Goal: Information Seeking & Learning: Learn about a topic

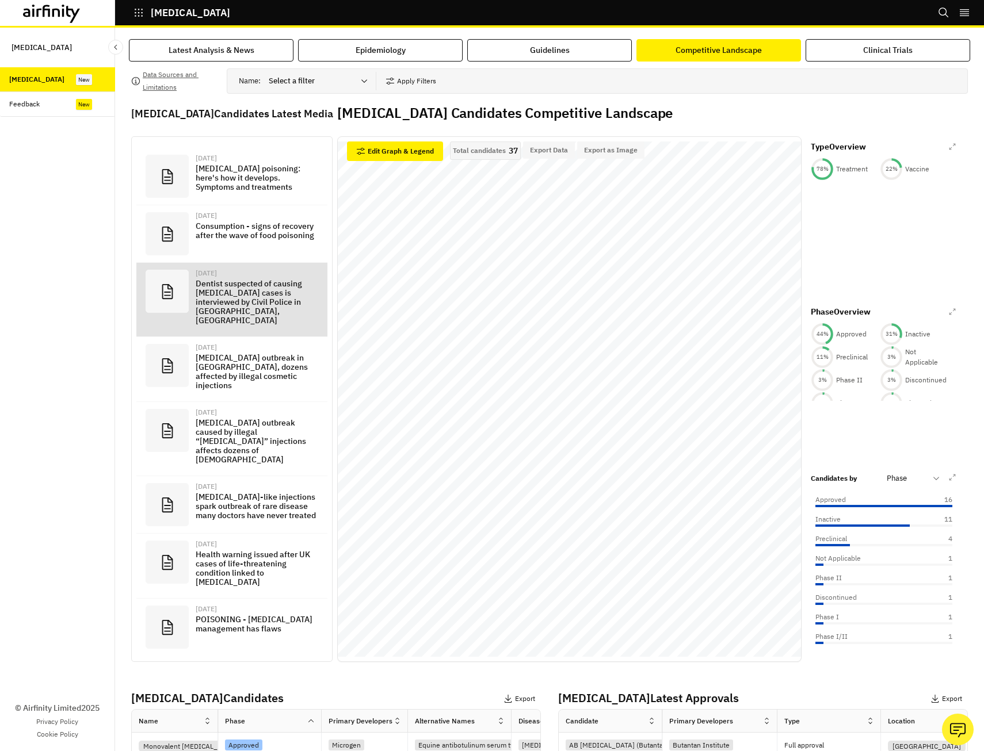
click at [236, 296] on p "Dentist suspected of causing botulism cases is interviewed by Civil Police in T…" at bounding box center [257, 302] width 123 height 46
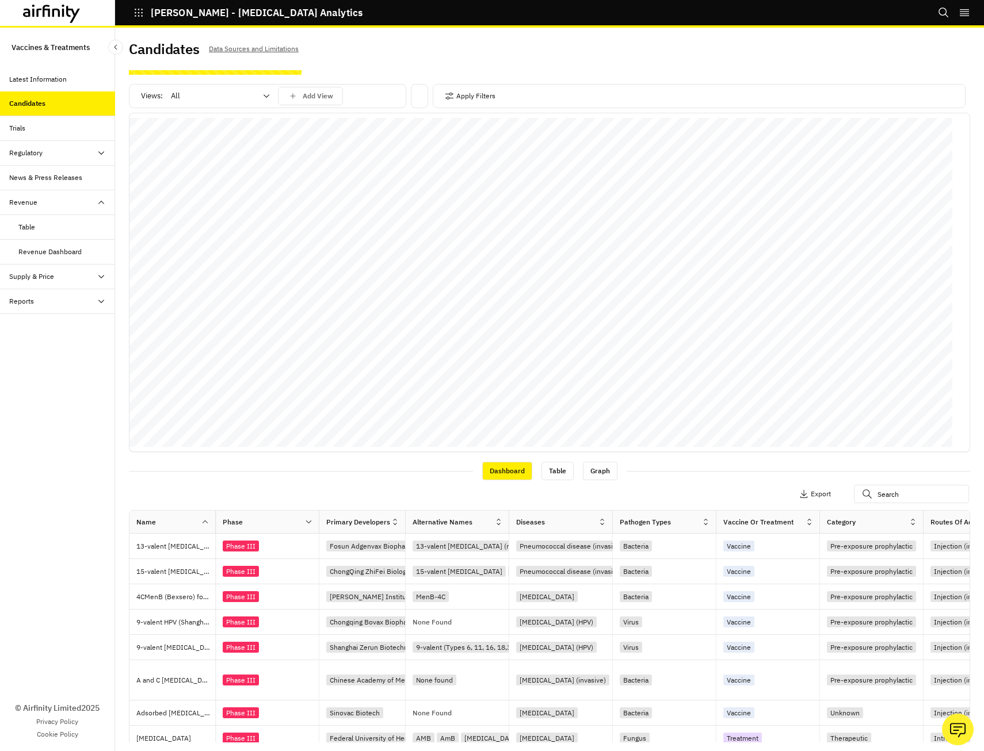
click at [600, 524] on icon at bounding box center [602, 522] width 9 height 9
click at [547, 575] on div "Sort Ascending" at bounding box center [553, 575] width 118 height 26
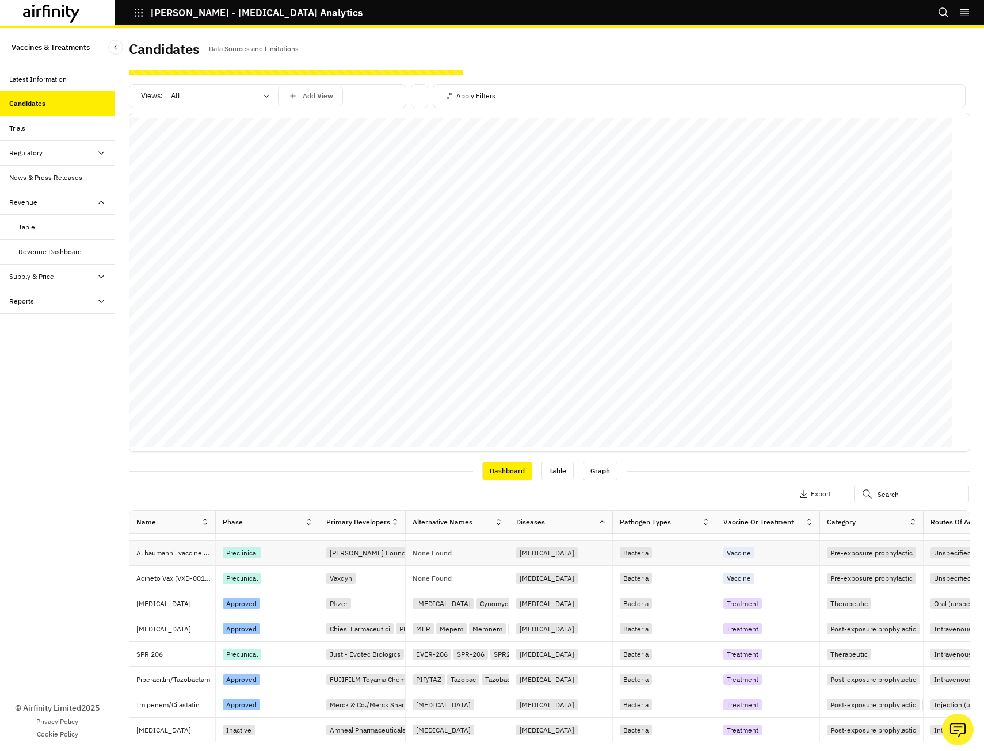
scroll to position [55, 0]
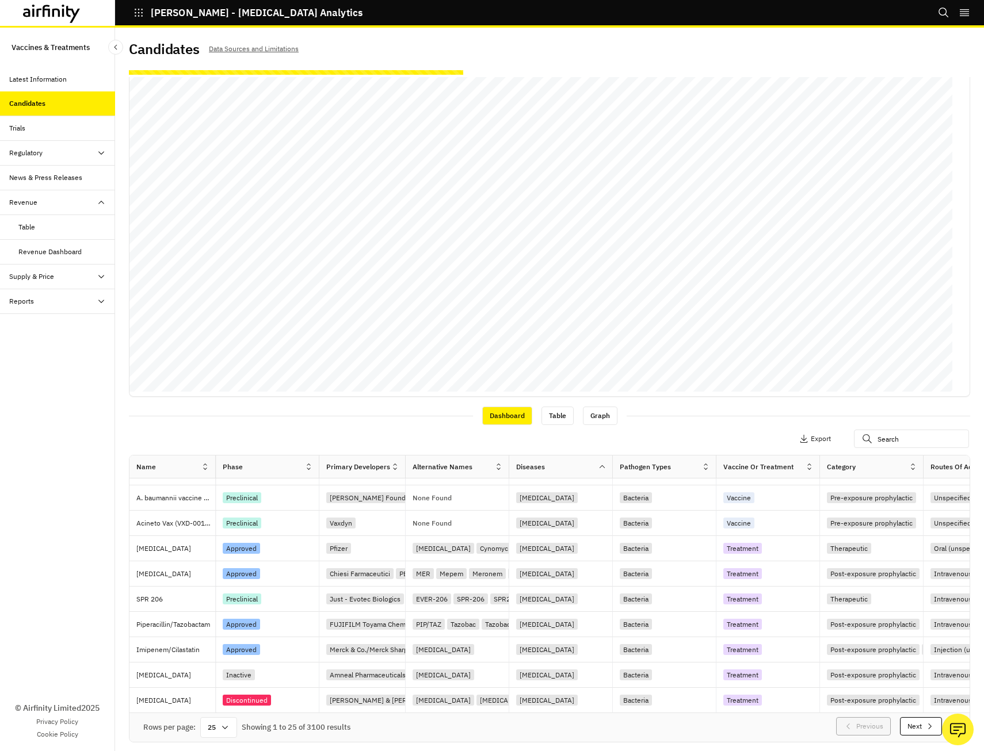
click at [38, 79] on div "Latest Information" at bounding box center [38, 79] width 58 height 10
